Goal: Task Accomplishment & Management: Manage account settings

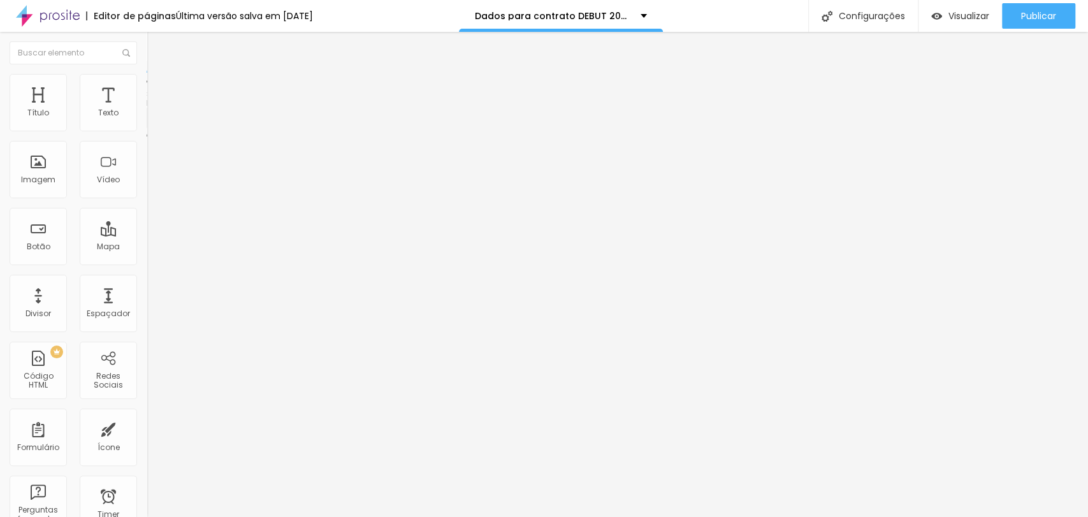
click at [147, 129] on img at bounding box center [151, 133] width 8 height 8
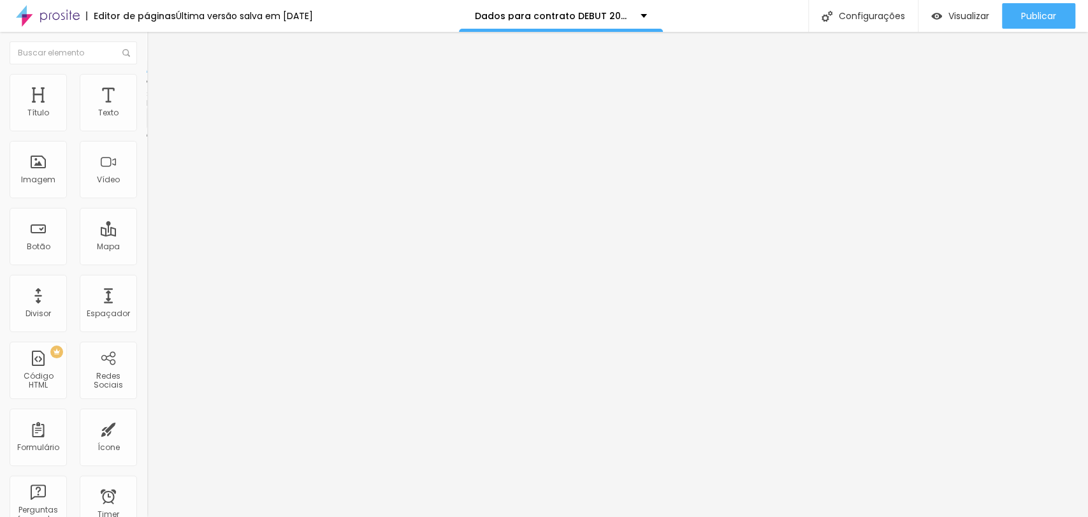
paste input "[EMAIL_ADDRESS][DOMAIN_NAME]"
type input "[EMAIL_ADDRESS][DOMAIN_NAME]"
click at [155, 124] on div "Dados para contrato DEBUT 2025" at bounding box center [220, 118] width 130 height 11
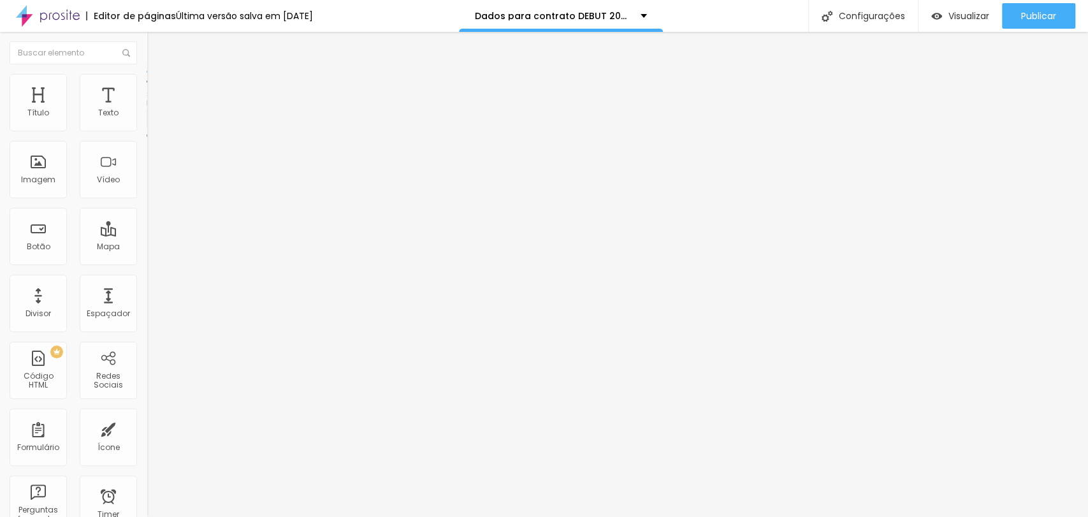
click at [147, 129] on img at bounding box center [151, 133] width 8 height 8
paste textarea "[PHONE_NUMBER]"
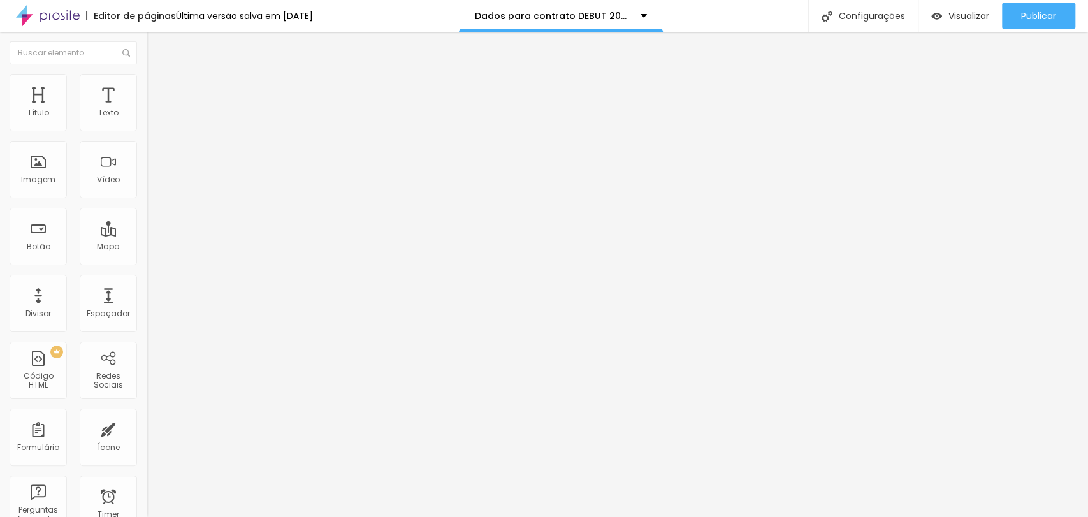
type textarea "Mensagem enviada com sucesso! Se ficou com alguma dúvida, nos chame no WhatsApp…"
click at [954, 6] on div "Visualizar" at bounding box center [960, 16] width 58 height 26
